Goal: Check status

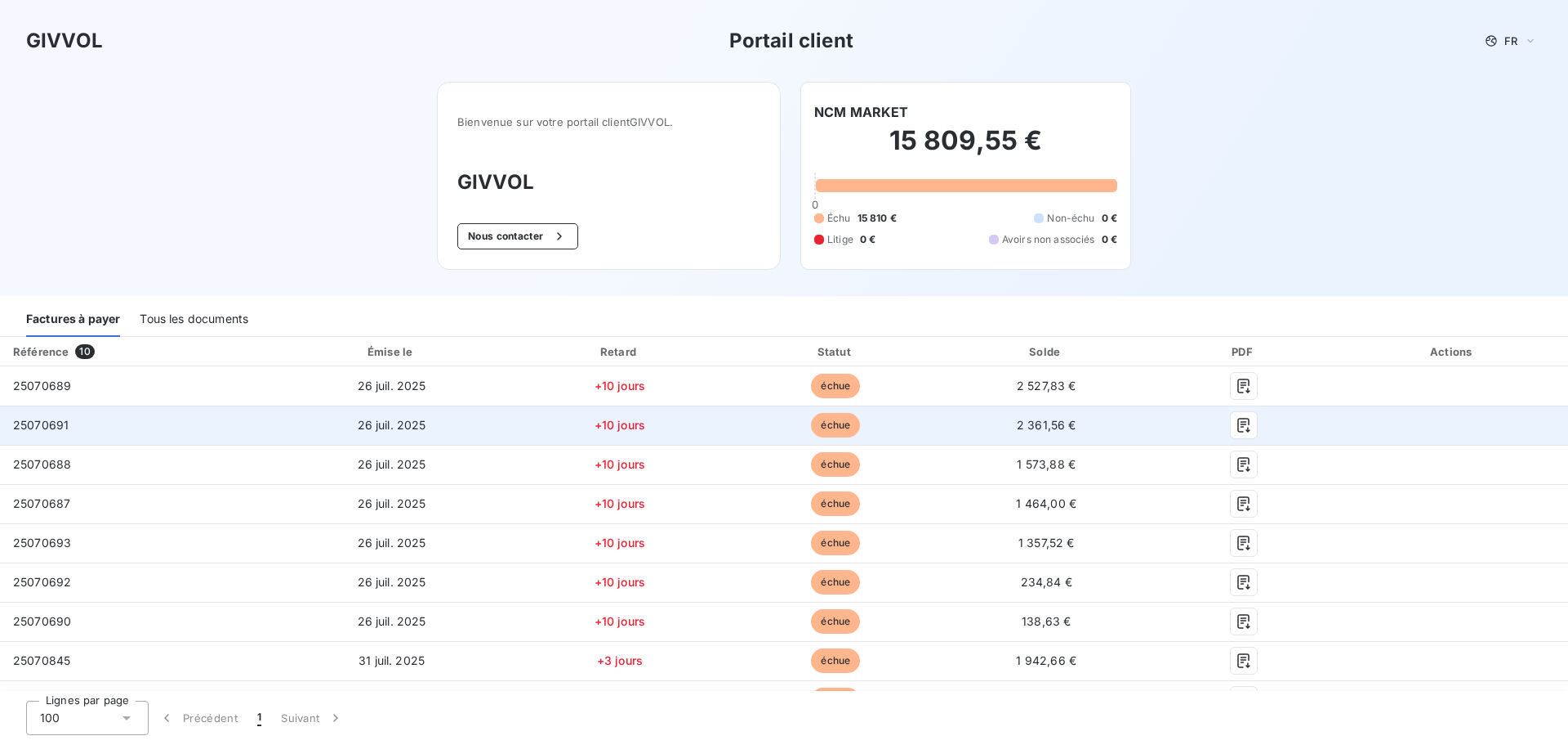
click at [1073, 421] on td "2 361,56 €" at bounding box center [1046, 425] width 209 height 39
click at [1237, 427] on icon "button" at bounding box center [1244, 425] width 17 height 17
